Goal: Information Seeking & Learning: Learn about a topic

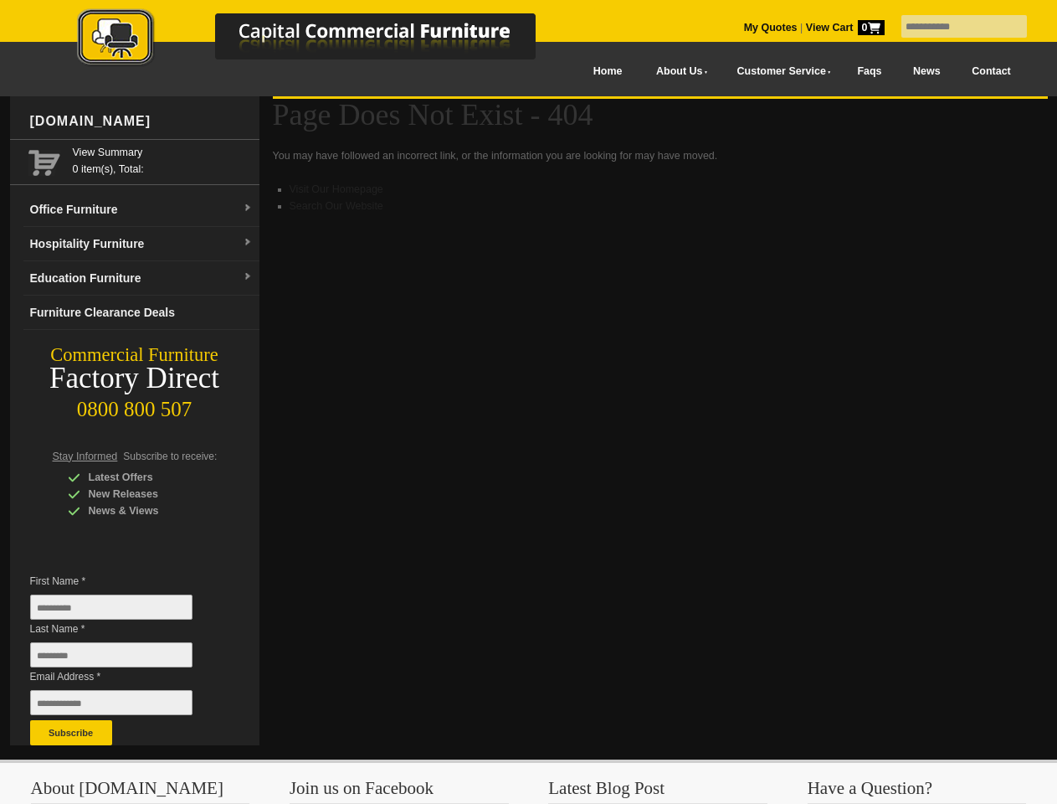
click at [954, 27] on input "text" at bounding box center [965, 26] width 126 height 23
click at [124, 659] on input "Last Name *" at bounding box center [111, 654] width 162 height 25
click at [71, 733] on button "Subscribe" at bounding box center [71, 732] width 82 height 25
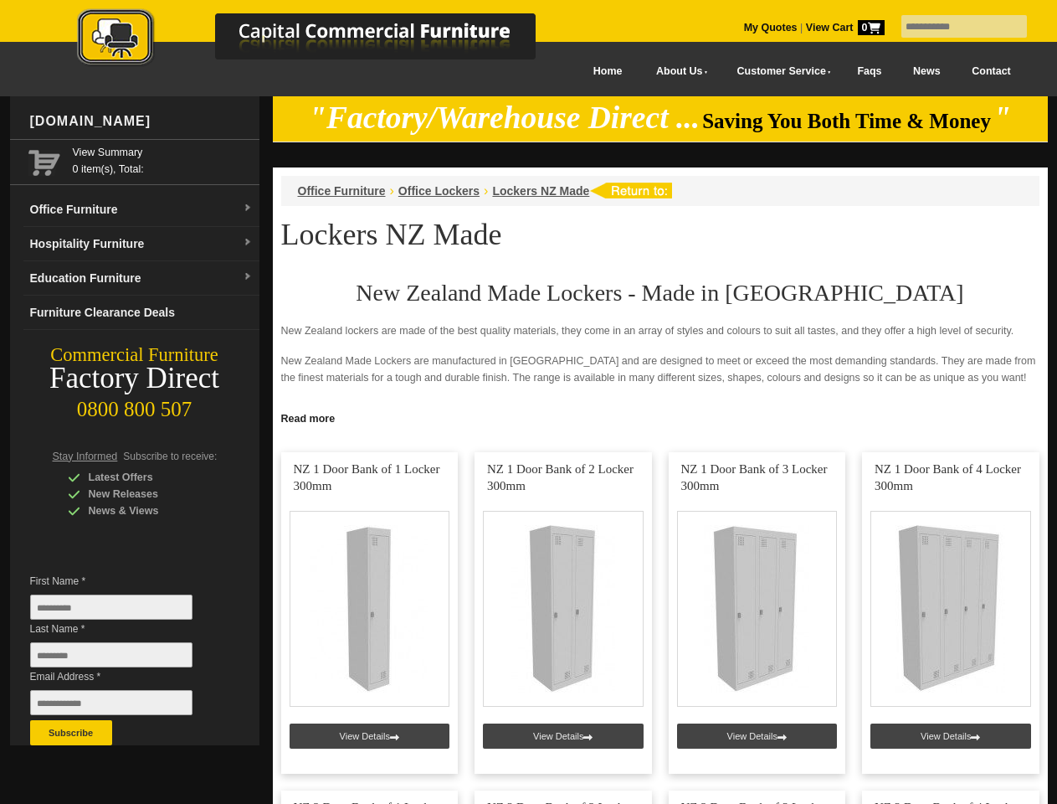
click at [954, 27] on input "text" at bounding box center [965, 26] width 126 height 23
click at [124, 659] on input "Last Name *" at bounding box center [111, 654] width 162 height 25
click at [71, 733] on button "Subscribe" at bounding box center [71, 732] width 82 height 25
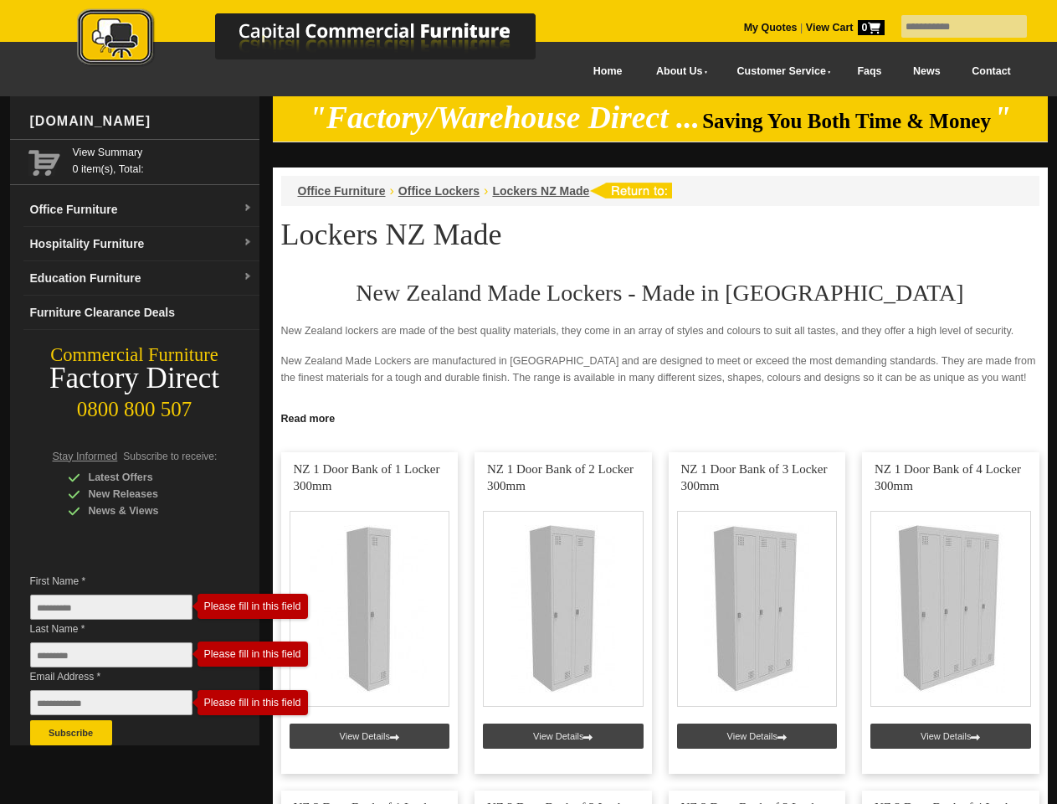
click at [661, 417] on link "Read more" at bounding box center [660, 416] width 775 height 21
